Goal: Transaction & Acquisition: Purchase product/service

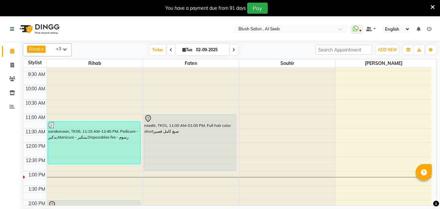
scroll to position [270, 0]
click at [195, 139] on div "maatir, TK01, 11:00 AM-01:00 PM, Full hair color shortصبغ كامل قصير" at bounding box center [190, 141] width 92 height 56
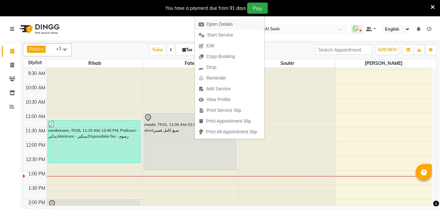
click at [227, 23] on span "Open Details" at bounding box center [220, 24] width 26 height 7
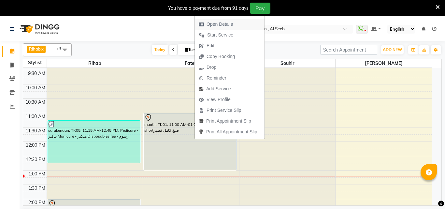
select select "7"
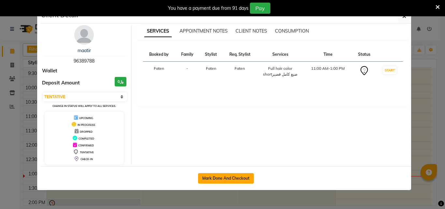
click at [227, 181] on button "Mark Done And Checkout" at bounding box center [226, 178] width 56 height 10
select select "service"
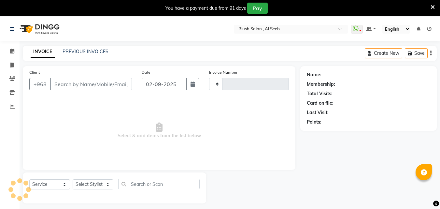
type input "0805"
select select "5589"
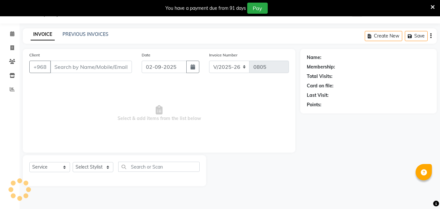
type input "96****88"
select select "38038"
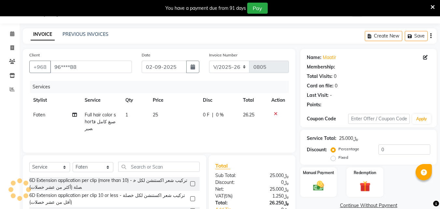
select select "1: Object"
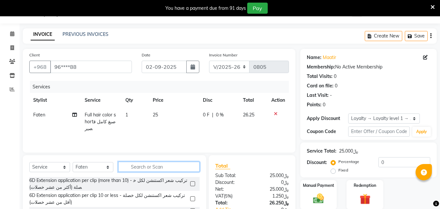
click at [131, 172] on input "text" at bounding box center [158, 167] width 81 height 10
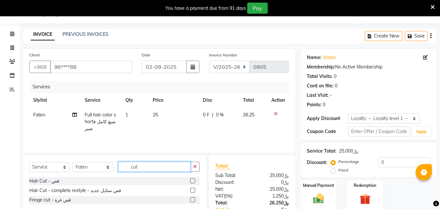
scroll to position [70, 0]
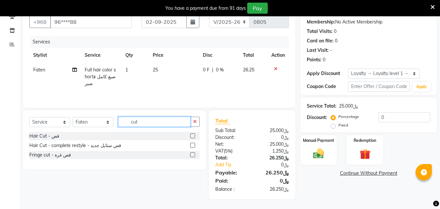
type input "cut"
click at [191, 154] on label at bounding box center [192, 154] width 5 height 5
click at [191, 154] on input "checkbox" at bounding box center [192, 155] width 4 height 4
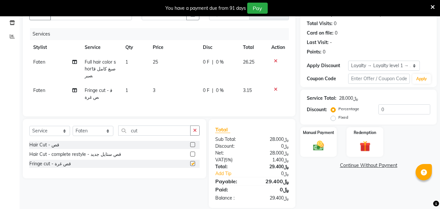
checkbox input "false"
click at [275, 63] on icon at bounding box center [276, 61] width 4 height 5
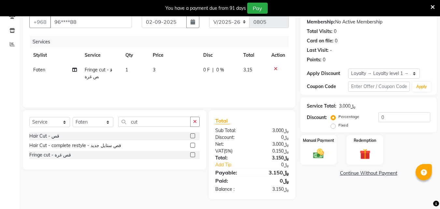
scroll to position [68, 0]
click at [138, 118] on input "cut" at bounding box center [154, 122] width 72 height 10
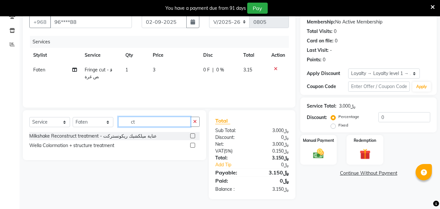
type input "t"
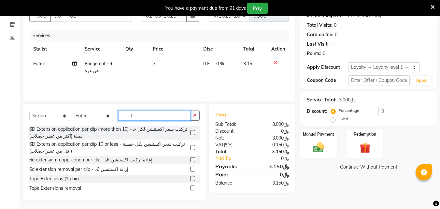
click at [135, 119] on input "t" at bounding box center [154, 115] width 72 height 10
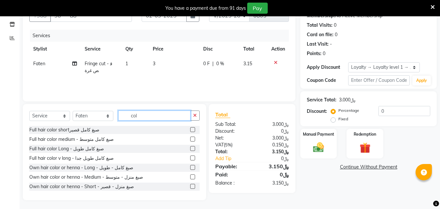
type input "col"
click at [190, 151] on label at bounding box center [192, 148] width 5 height 5
click at [190, 151] on input "checkbox" at bounding box center [192, 149] width 4 height 4
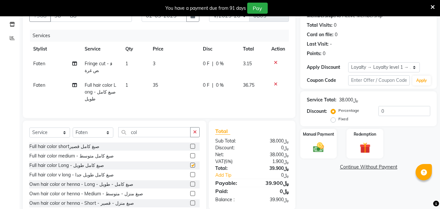
checkbox input "false"
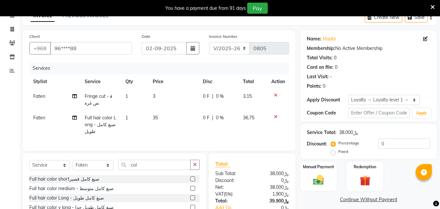
click at [220, 121] on span "0 %" at bounding box center [220, 117] width 8 height 7
select select "38038"
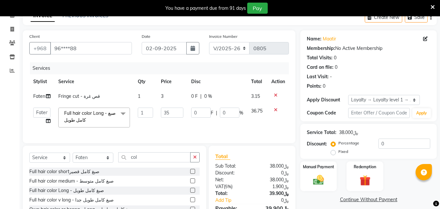
click at [208, 100] on span "0 %" at bounding box center [208, 96] width 8 height 7
select select "38038"
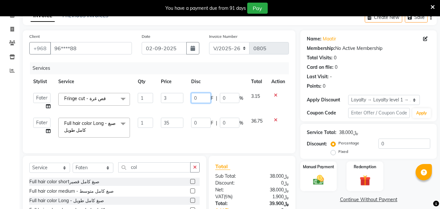
click at [195, 102] on input "0" at bounding box center [201, 98] width 20 height 10
click at [199, 103] on input "025" at bounding box center [201, 98] width 20 height 10
type input "5"
click at [197, 101] on input "5" at bounding box center [201, 98] width 20 height 10
click at [195, 102] on input "25" at bounding box center [201, 98] width 20 height 10
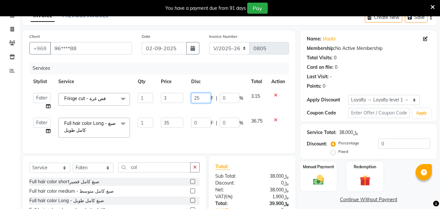
type input "5"
click at [192, 100] on input "5" at bounding box center [201, 98] width 20 height 10
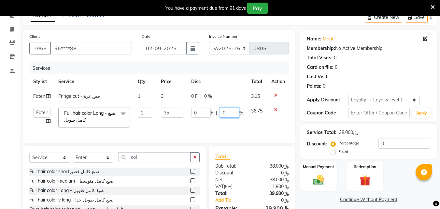
click at [229, 118] on input "0" at bounding box center [230, 113] width 20 height 10
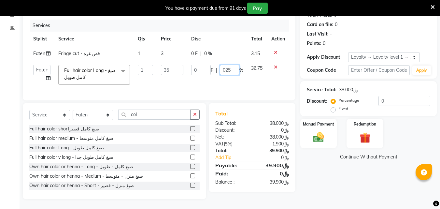
scroll to position [0, 0]
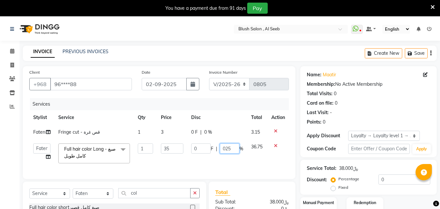
click at [229, 153] on input "025" at bounding box center [230, 148] width 20 height 10
type input "0"
type input "25"
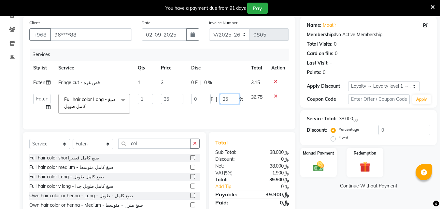
scroll to position [98, 0]
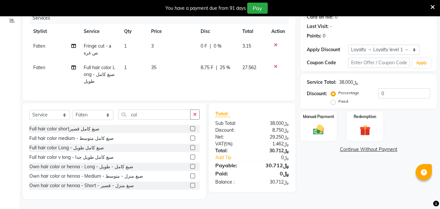
click at [320, 171] on div "Name: Maatir Membership: No Active Membership Total Visits: 0 Card on file: 0 L…" at bounding box center [370, 89] width 141 height 219
click at [321, 124] on img at bounding box center [319, 129] width 18 height 13
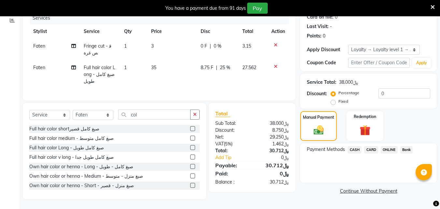
click at [373, 146] on span "CARD" at bounding box center [371, 149] width 14 height 7
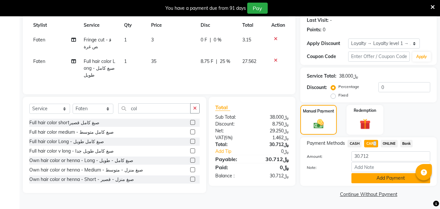
click at [398, 182] on button "Add Payment" at bounding box center [391, 178] width 79 height 10
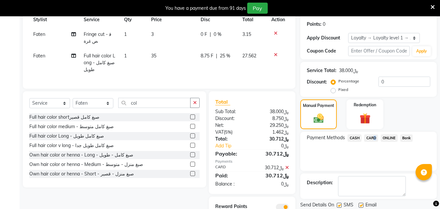
scroll to position [146, 0]
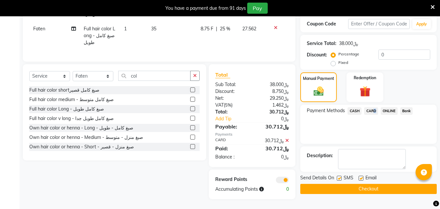
click at [368, 184] on button "Checkout" at bounding box center [368, 189] width 137 height 10
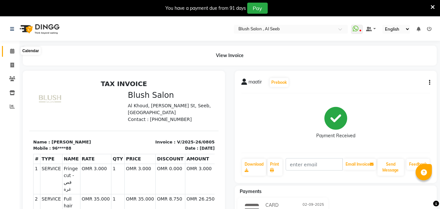
click at [13, 51] on icon at bounding box center [12, 51] width 4 height 5
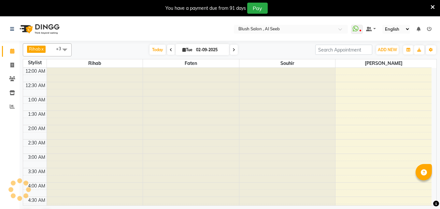
scroll to position [172, 0]
